Goal: Download file/media

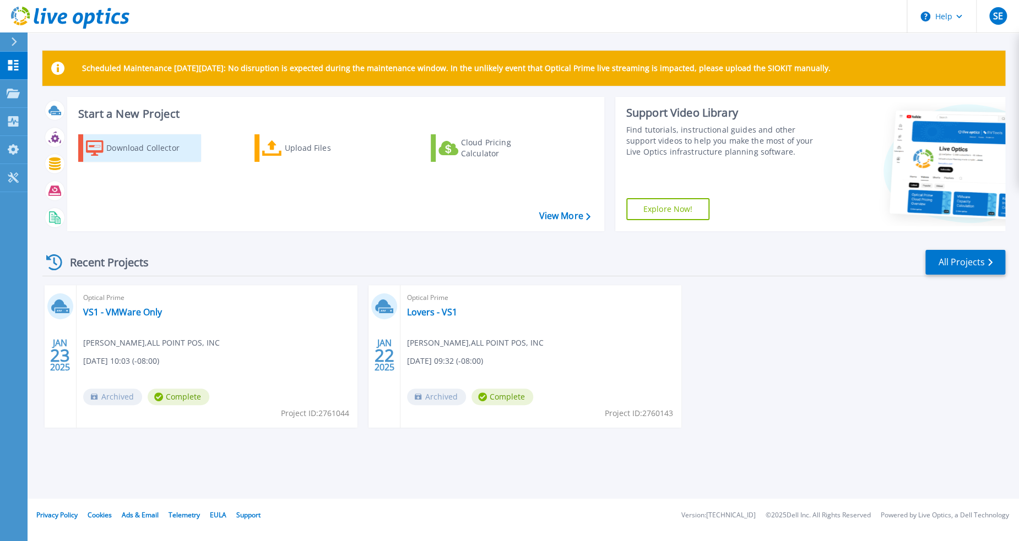
click at [143, 149] on div "Download Collector" at bounding box center [150, 148] width 88 height 22
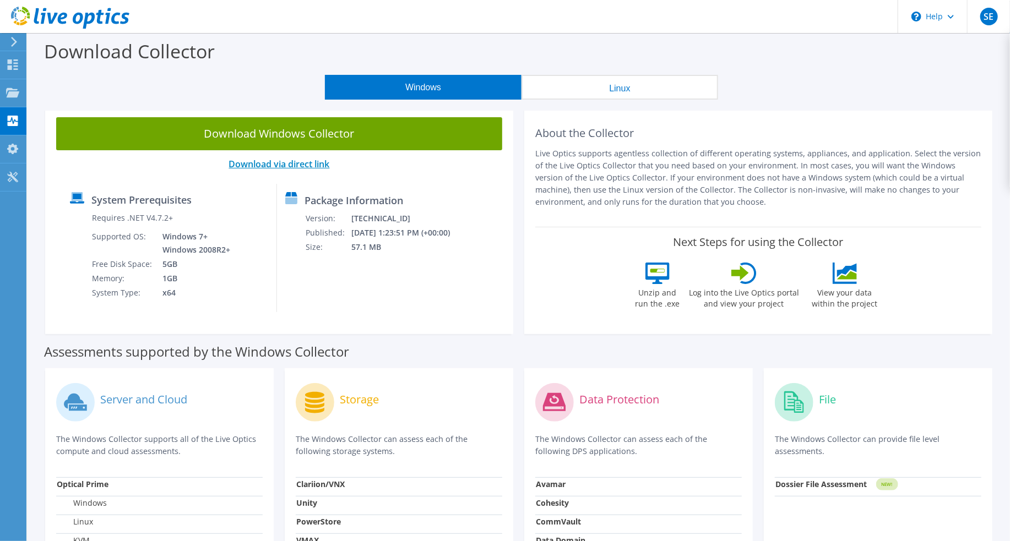
click at [291, 165] on link "Download via direct link" at bounding box center [279, 164] width 101 height 12
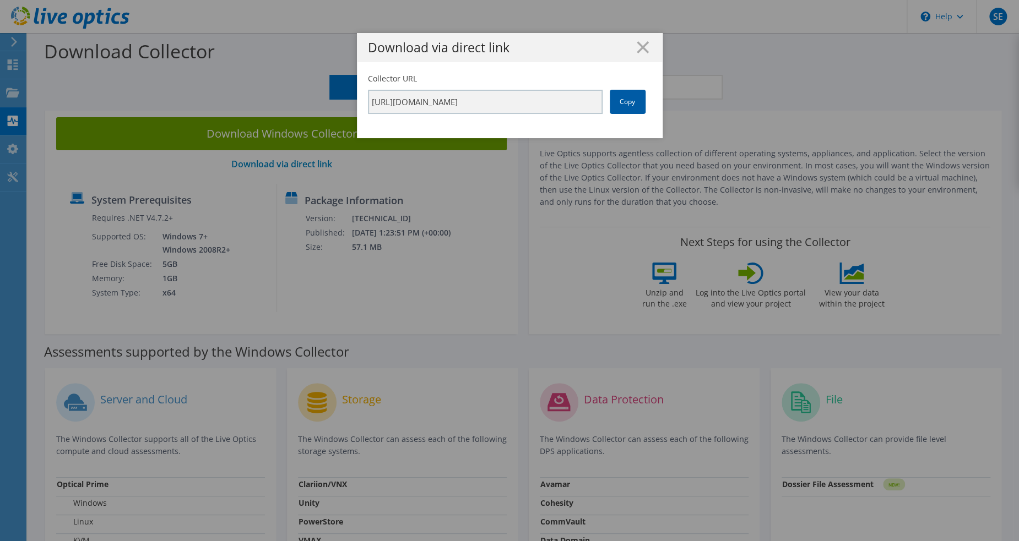
click at [628, 101] on link "Copy" at bounding box center [628, 102] width 36 height 24
click at [637, 43] on icon at bounding box center [643, 47] width 12 height 12
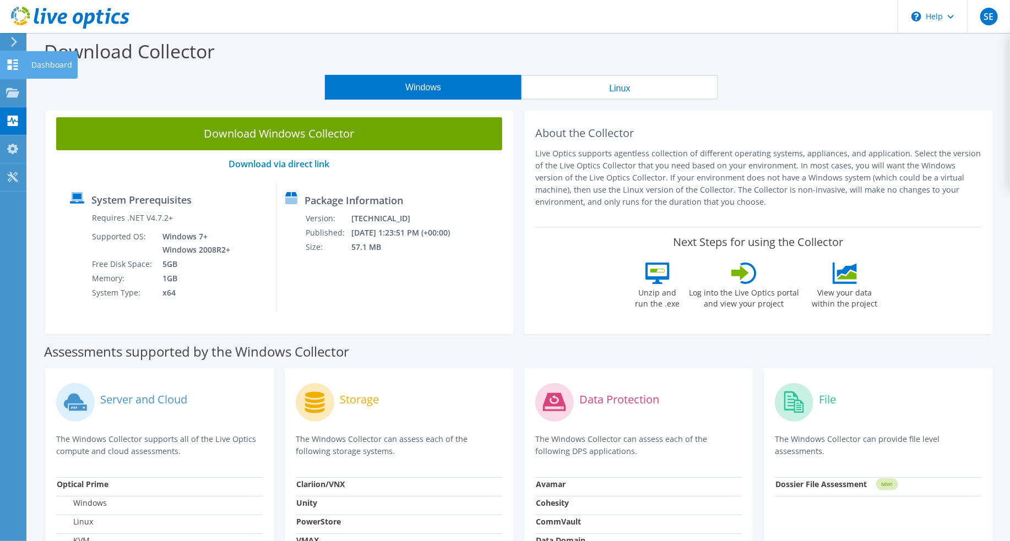
click at [32, 67] on div "Dashboard" at bounding box center [52, 65] width 52 height 28
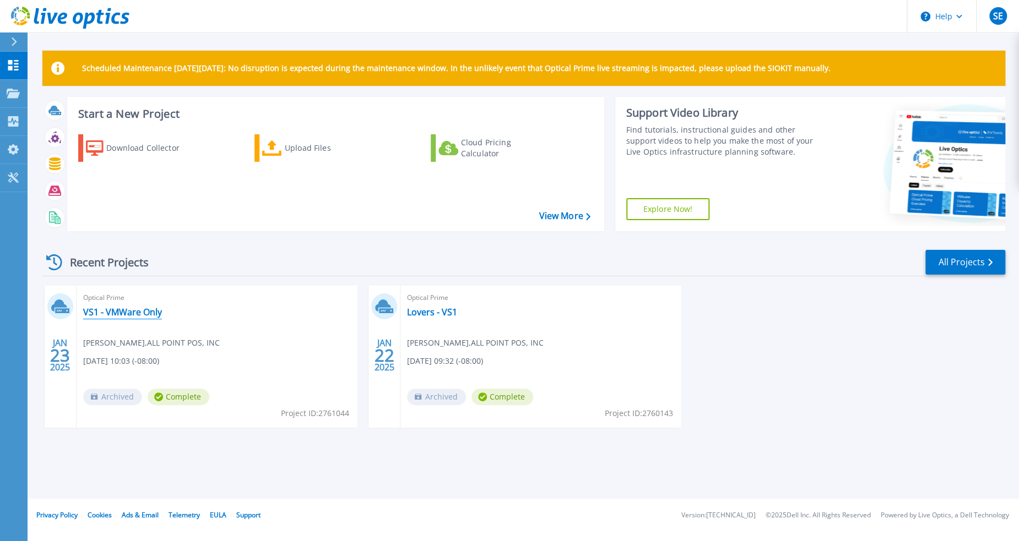
click at [128, 315] on link "VS1 - VMWare Only" at bounding box center [122, 312] width 79 height 11
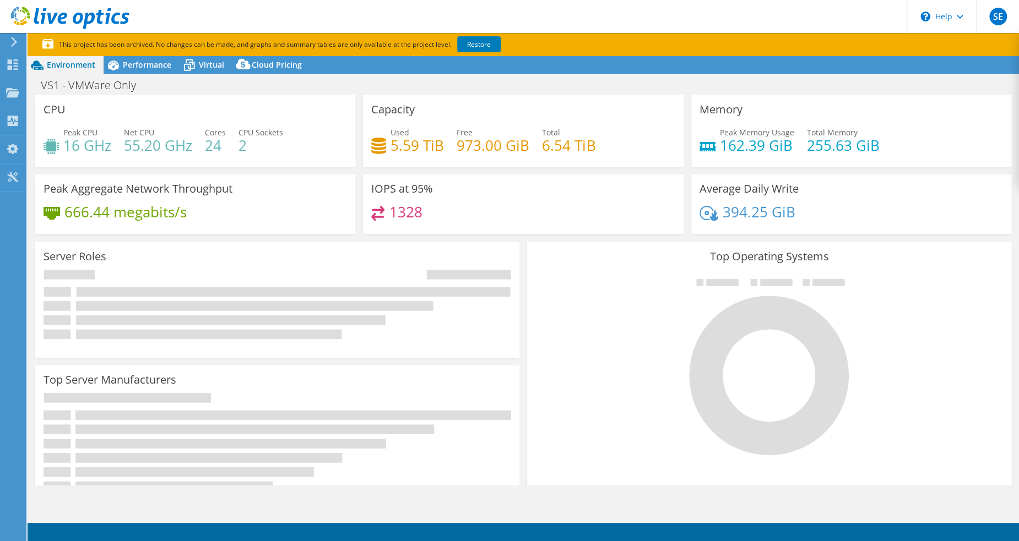
select select "USWest"
select select "USD"
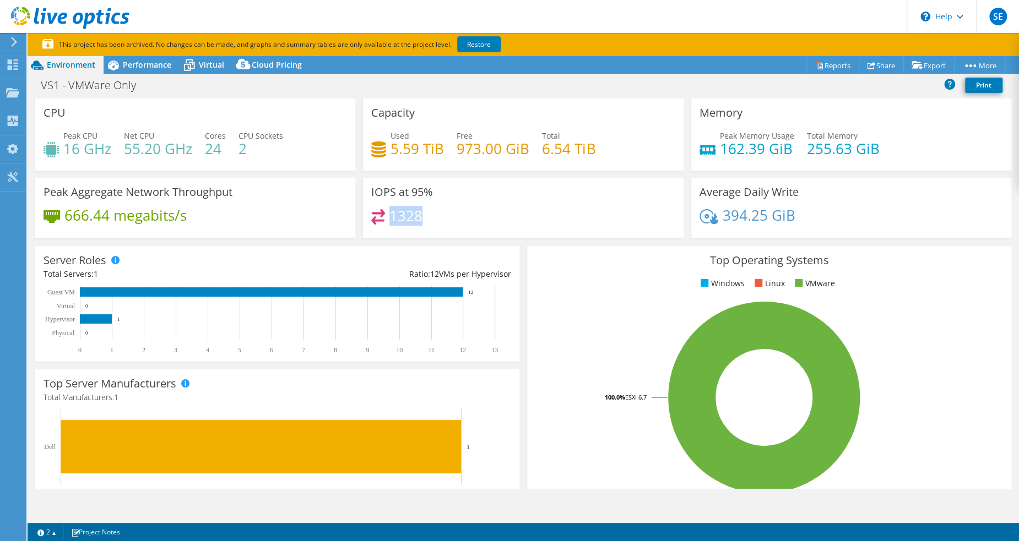
drag, startPoint x: 416, startPoint y: 215, endPoint x: 387, endPoint y: 214, distance: 29.2
click at [387, 214] on div "1328" at bounding box center [522, 221] width 303 height 24
click at [154, 59] on span "Performance" at bounding box center [147, 64] width 48 height 10
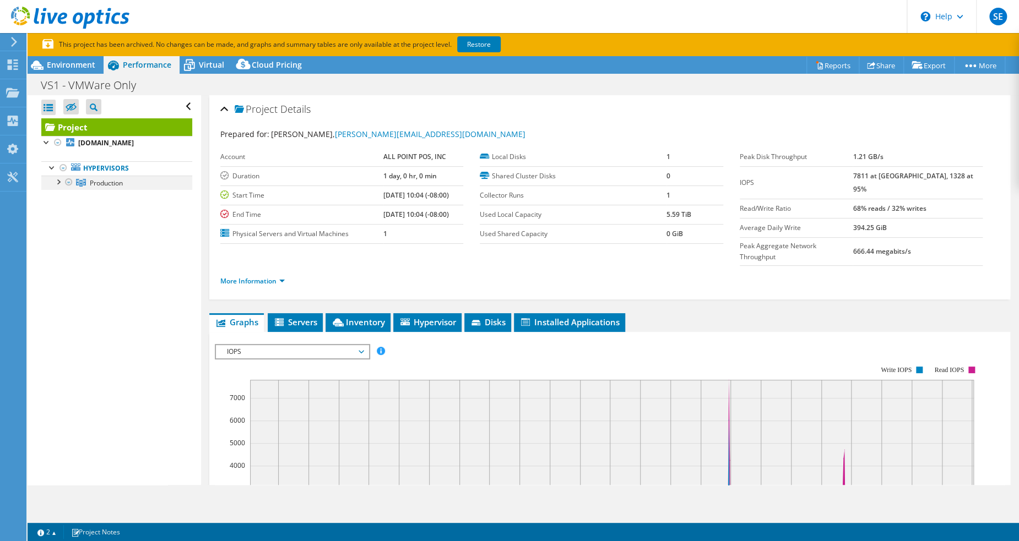
click at [57, 179] on div at bounding box center [57, 181] width 11 height 11
click at [108, 199] on link "vs1.peekay.com" at bounding box center [116, 197] width 151 height 14
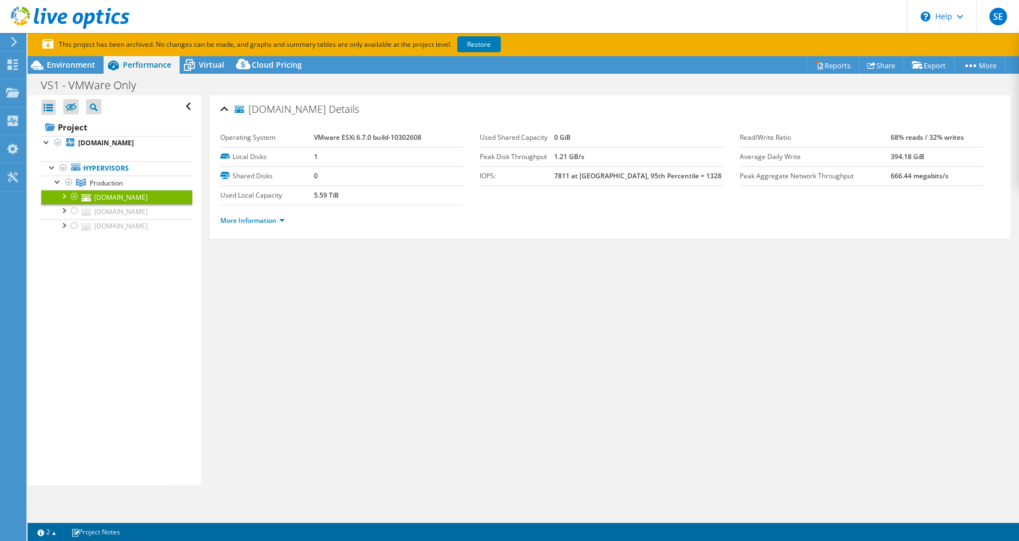
click at [64, 199] on div at bounding box center [63, 195] width 11 height 11
click at [115, 211] on link "VS1-Datastore" at bounding box center [116, 211] width 151 height 14
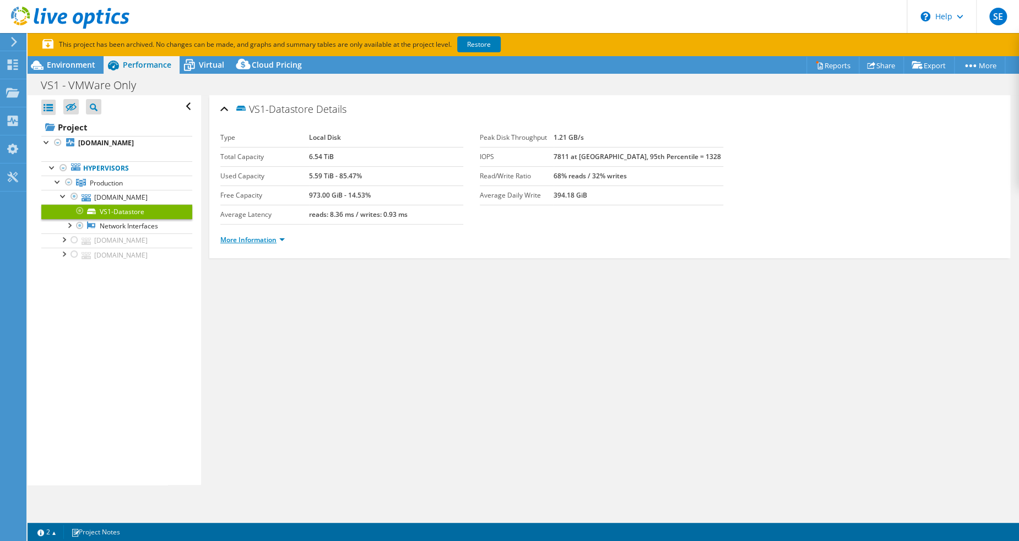
click at [278, 240] on link "More Information" at bounding box center [252, 239] width 64 height 9
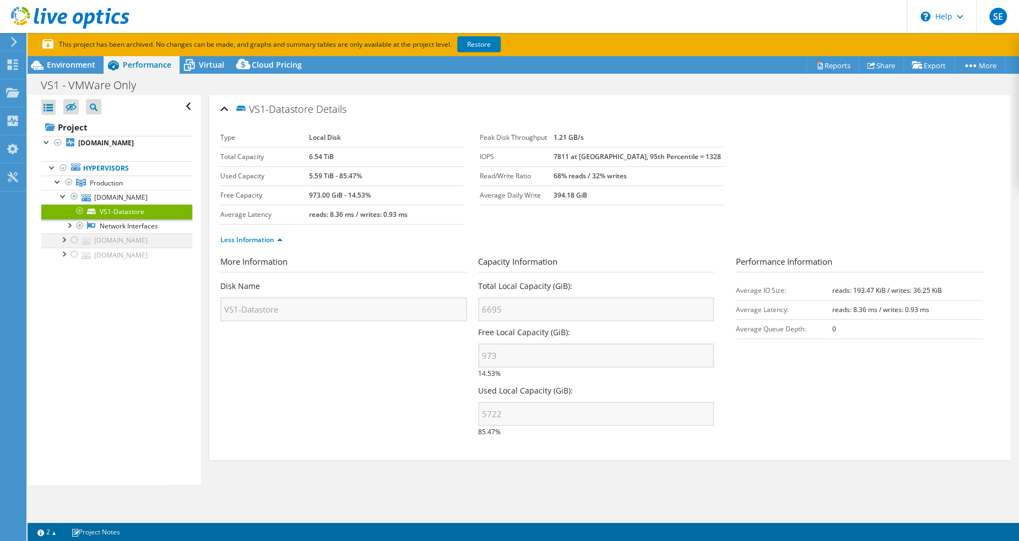
click at [64, 243] on div at bounding box center [63, 238] width 11 height 11
click at [121, 250] on link "VS4-datastore" at bounding box center [116, 255] width 151 height 14
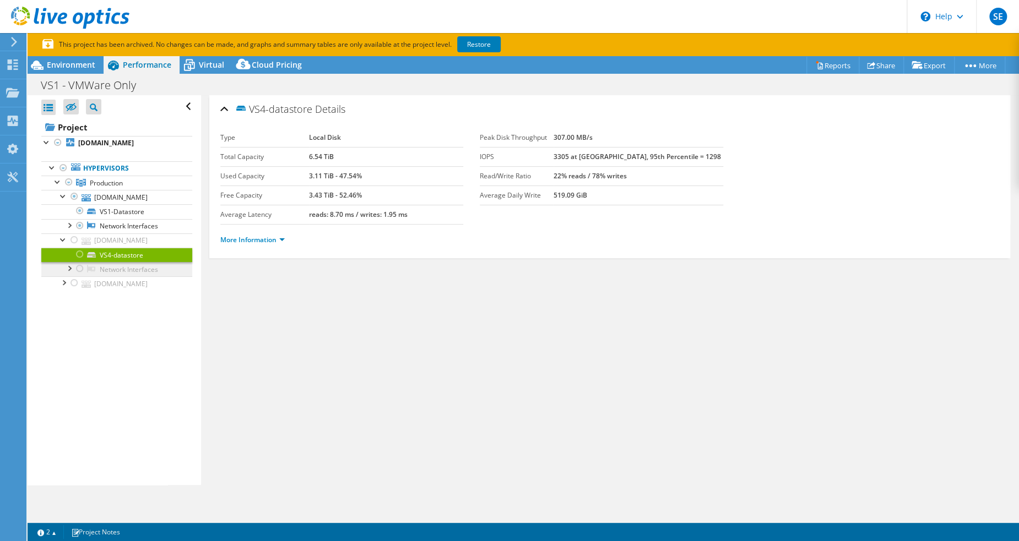
click at [121, 264] on link "Network Interfaces" at bounding box center [116, 269] width 151 height 14
click at [113, 236] on link "vs4.peekay.com" at bounding box center [116, 240] width 151 height 14
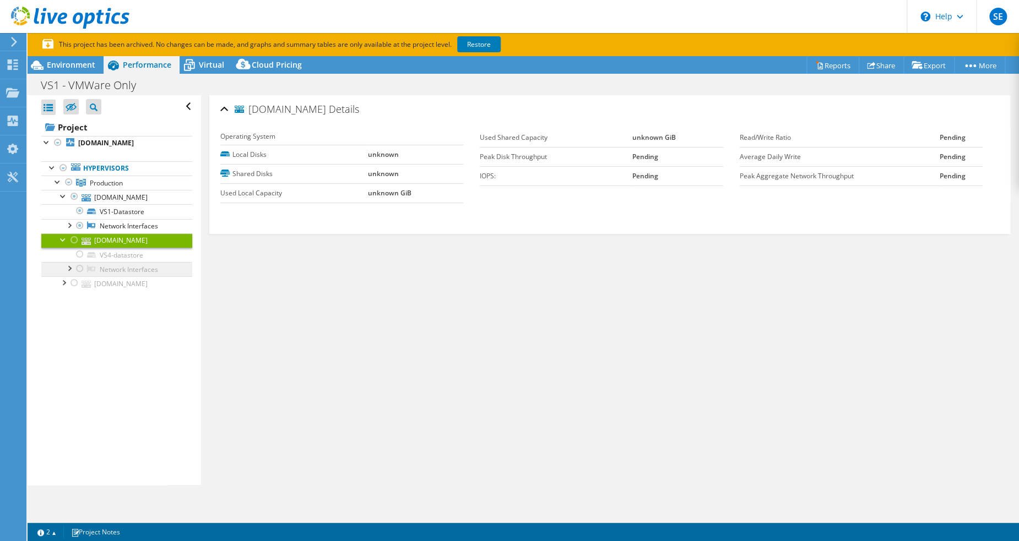
click at [108, 268] on link "Network Interfaces" at bounding box center [116, 269] width 151 height 14
click at [101, 282] on link "vs2.peekay.com" at bounding box center [116, 283] width 151 height 14
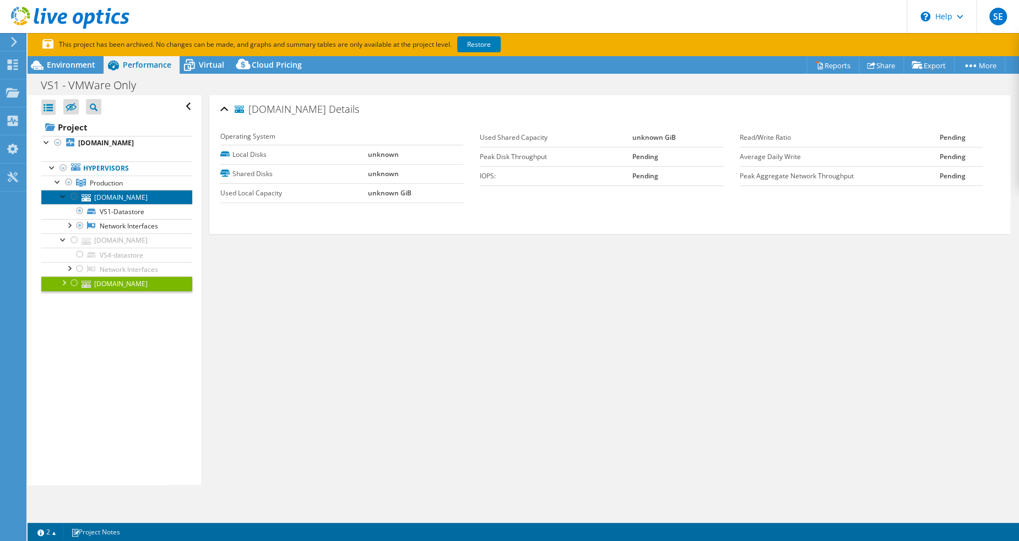
click at [107, 199] on link "vs1.peekay.com" at bounding box center [116, 197] width 151 height 14
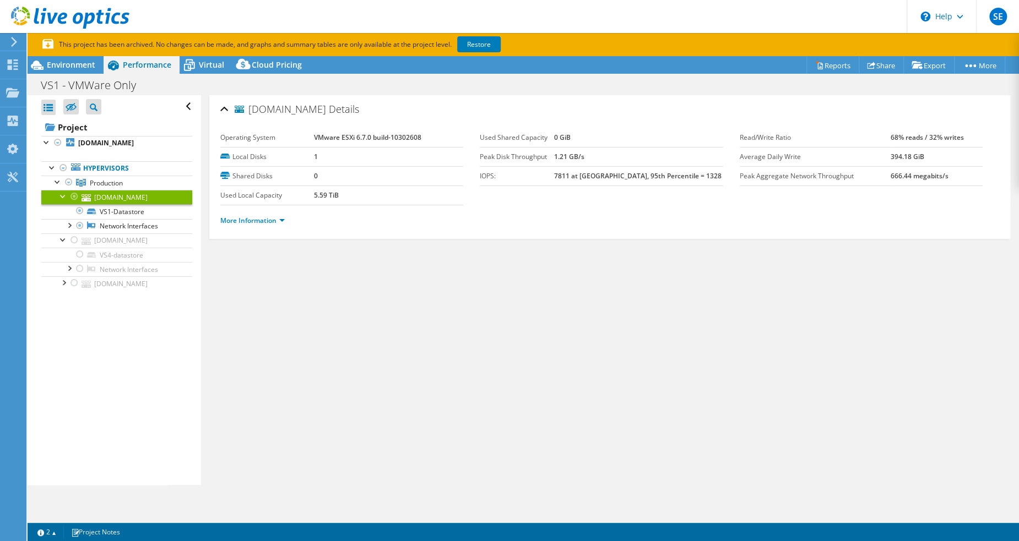
drag, startPoint x: 567, startPoint y: 179, endPoint x: 690, endPoint y: 177, distance: 123.4
click at [690, 177] on tr "IOPS: 7811 at Peak, 95th Percentile = 1328" at bounding box center [601, 175] width 243 height 19
click at [71, 67] on span "Environment" at bounding box center [71, 64] width 48 height 10
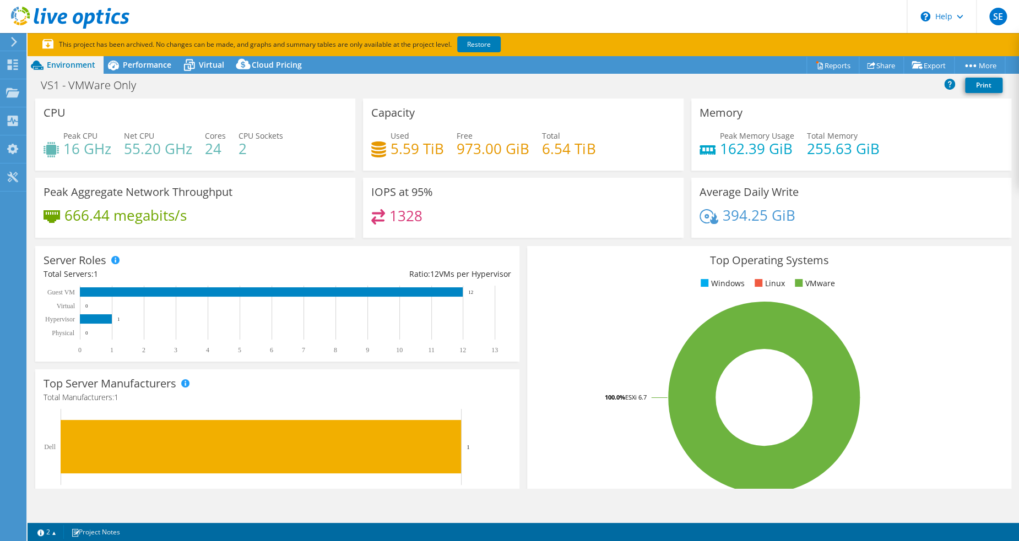
click at [14, 46] on icon at bounding box center [14, 42] width 8 height 10
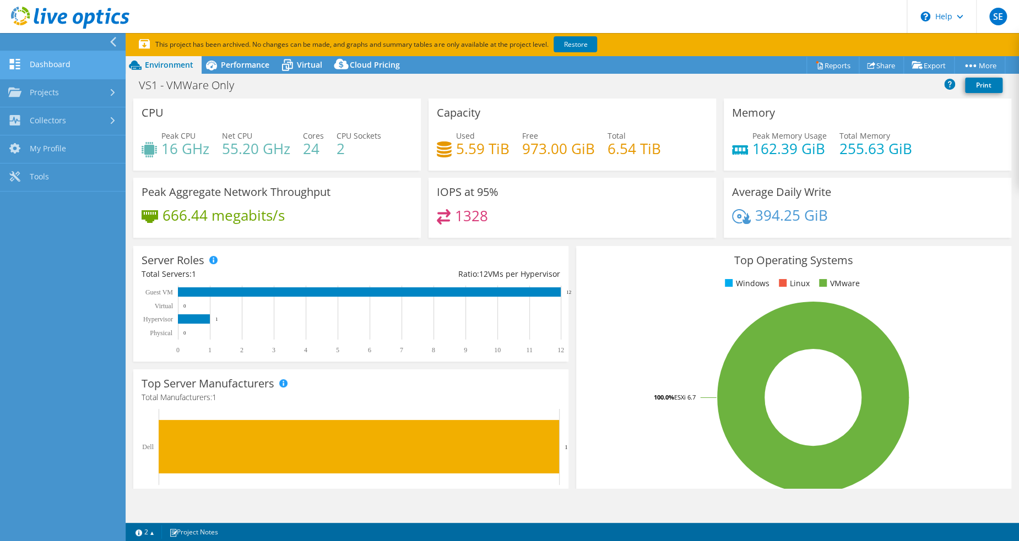
click at [29, 63] on link "Dashboard" at bounding box center [63, 65] width 126 height 28
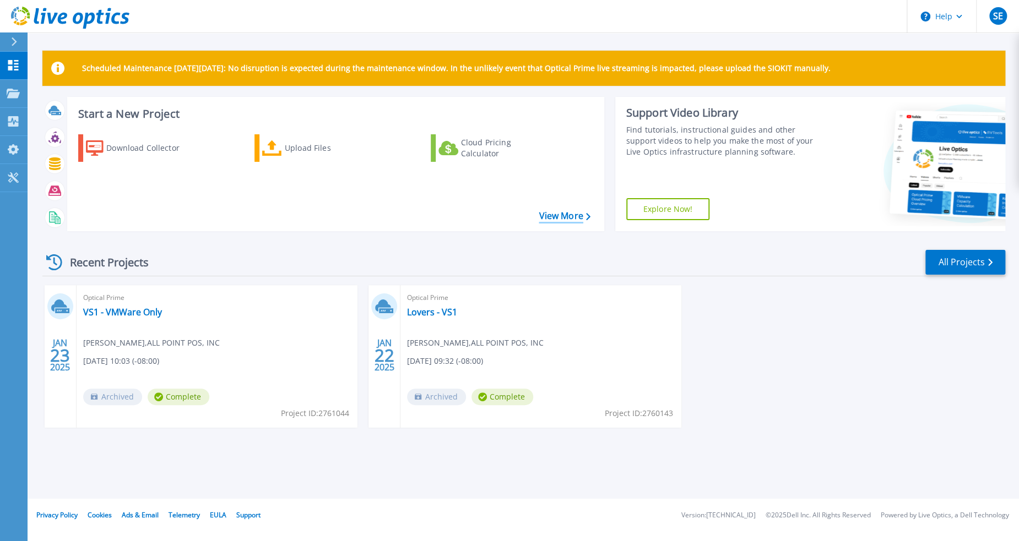
click at [558, 215] on link "View More" at bounding box center [563, 216] width 51 height 10
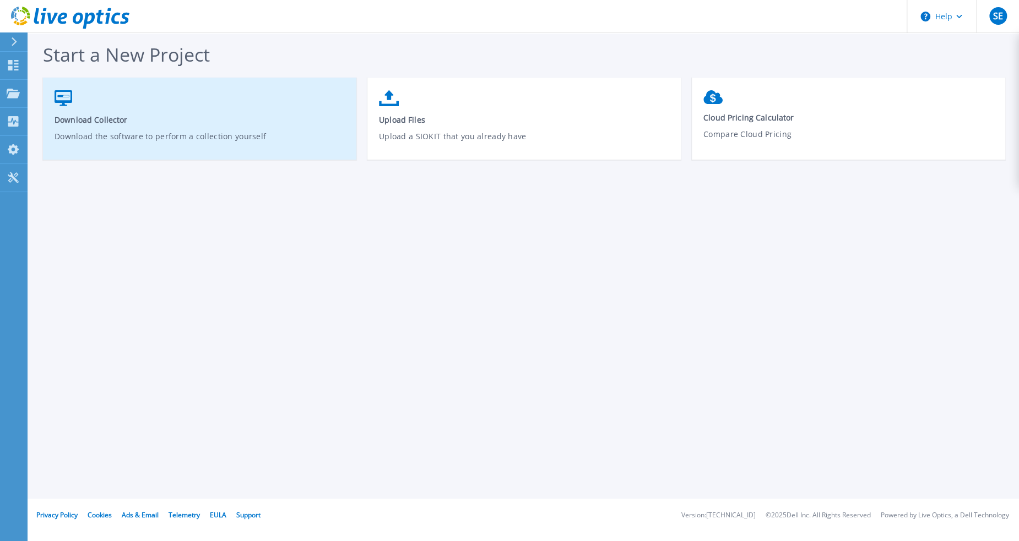
click at [183, 115] on span "Download Collector" at bounding box center [200, 120] width 291 height 10
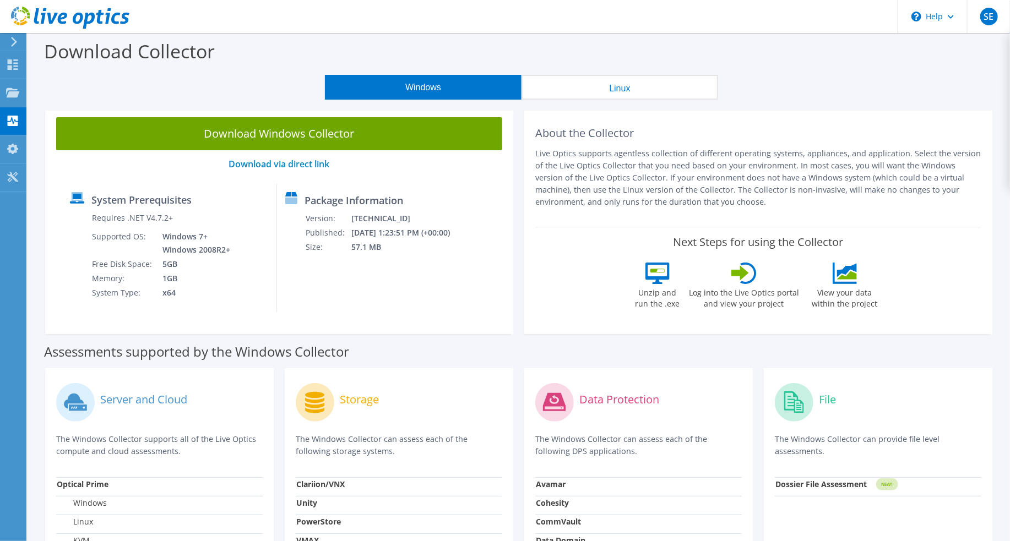
click at [616, 89] on button "Linux" at bounding box center [619, 87] width 197 height 25
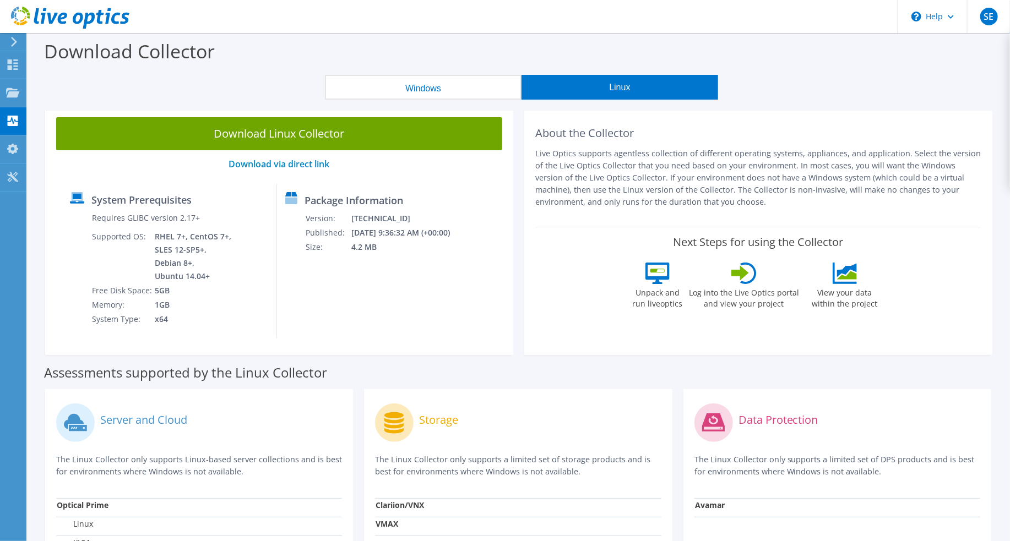
click at [434, 92] on button "Windows" at bounding box center [423, 87] width 197 height 25
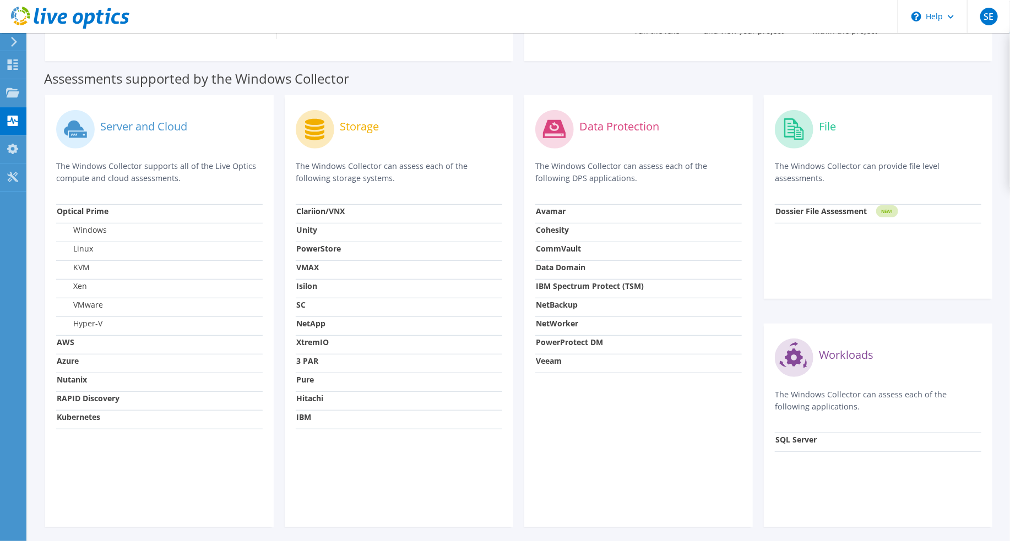
scroll to position [275, 0]
drag, startPoint x: 58, startPoint y: 309, endPoint x: 73, endPoint y: 306, distance: 15.8
click at [73, 306] on td "VMware" at bounding box center [159, 305] width 206 height 19
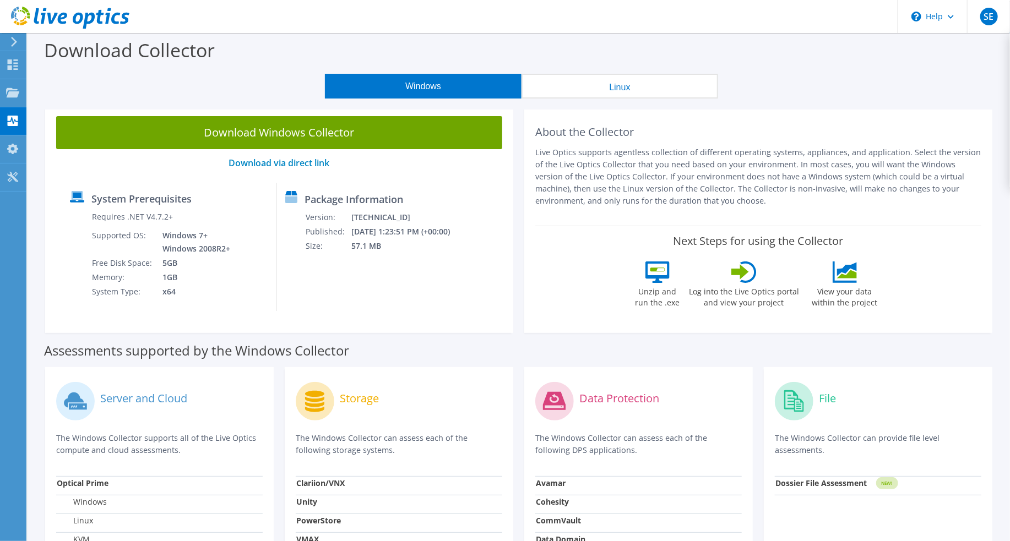
scroll to position [1, 0]
click at [11, 41] on icon at bounding box center [14, 42] width 8 height 10
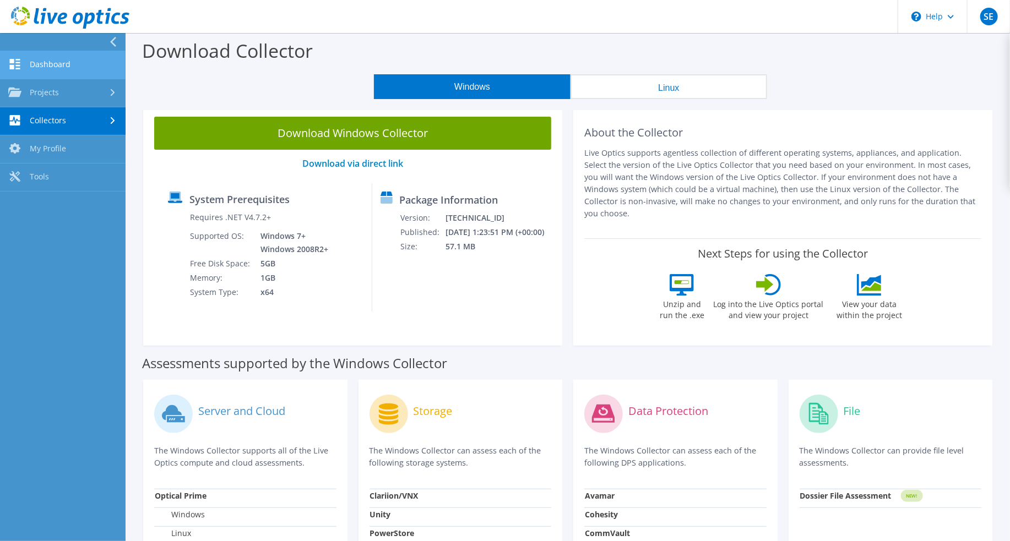
click at [51, 65] on link "Dashboard" at bounding box center [63, 65] width 126 height 28
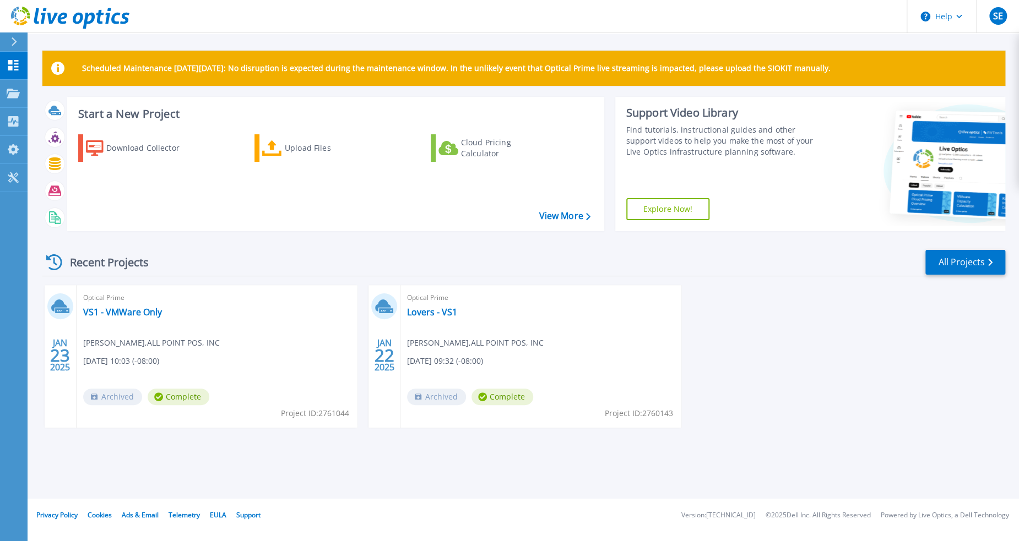
click at [846, 31] on header "Help SE End User [PERSON_NAME] [PERSON_NAME][EMAIL_ADDRESS][DOMAIN_NAME] ALL PO…" at bounding box center [509, 16] width 1019 height 33
